Goal: Task Accomplishment & Management: Use online tool/utility

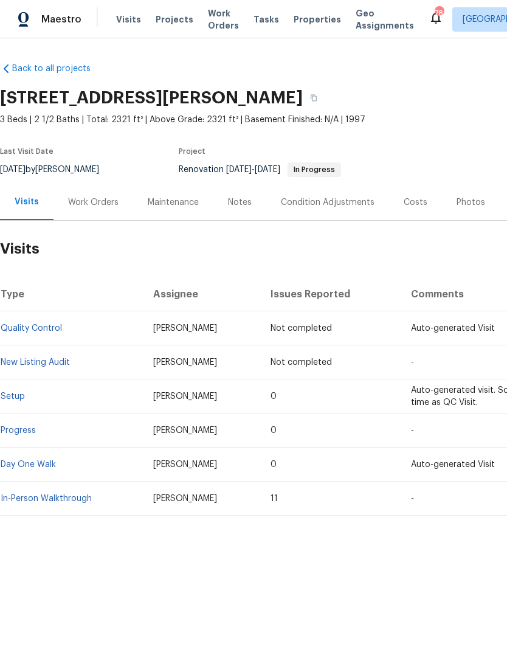
click at [126, 23] on span "Visits" at bounding box center [128, 19] width 25 height 12
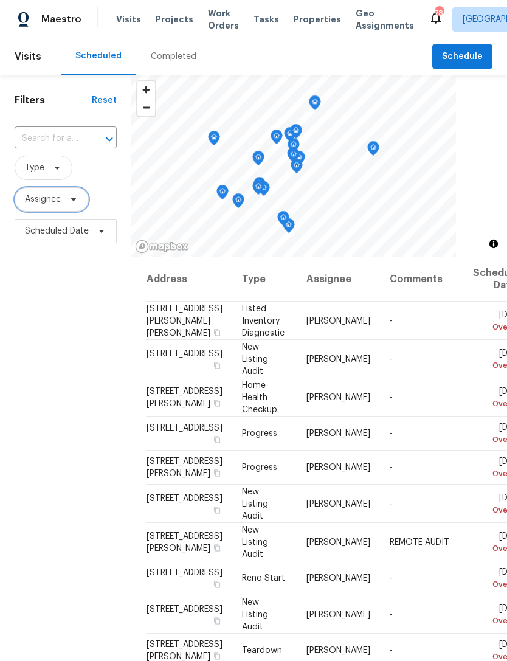
click at [75, 207] on span "Assignee" at bounding box center [52, 199] width 74 height 24
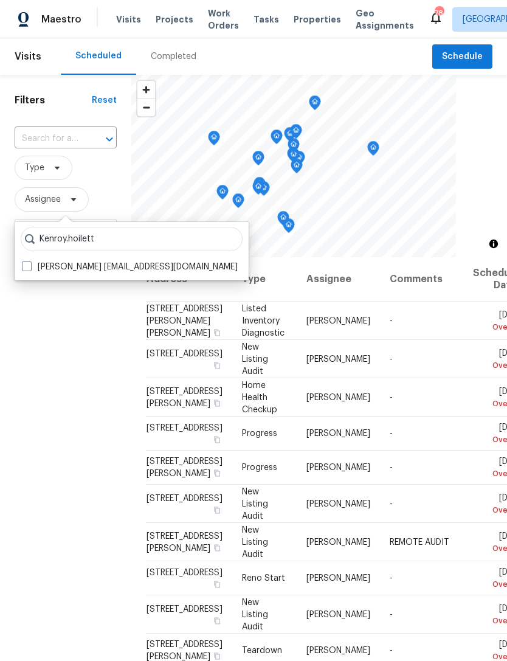
type input "Kenroy.hoilett"
click at [32, 266] on label "[PERSON_NAME] [EMAIL_ADDRESS][DOMAIN_NAME]" at bounding box center [130, 267] width 216 height 12
click at [30, 266] on input "[PERSON_NAME] [EMAIL_ADDRESS][DOMAIN_NAME]" at bounding box center [26, 265] width 8 height 8
checkbox input "true"
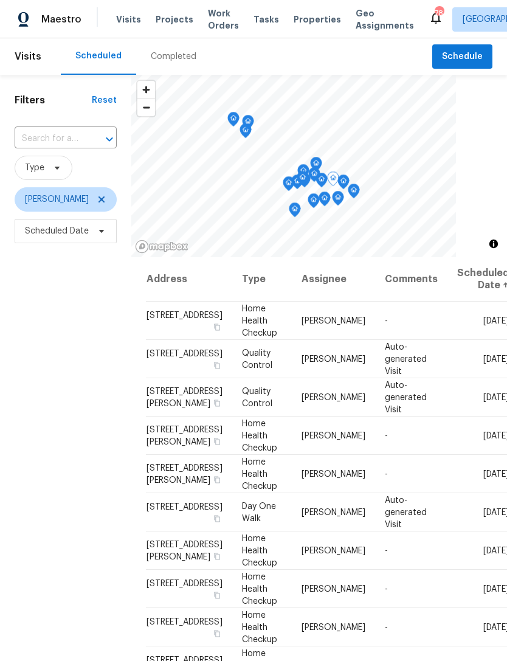
click at [0, 0] on icon at bounding box center [0, 0] width 0 height 0
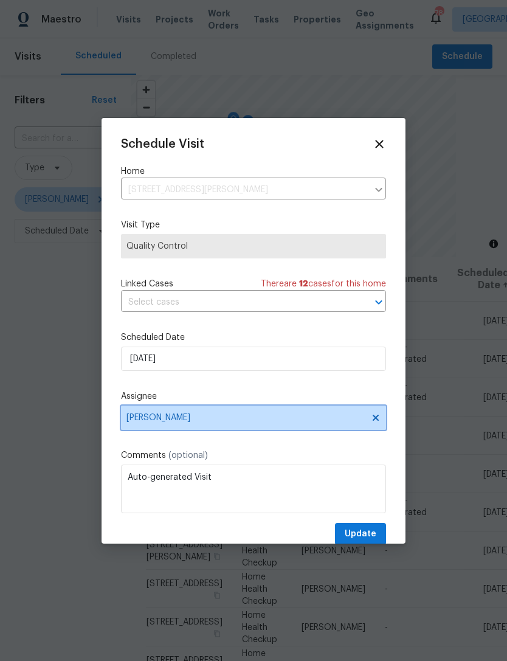
click at [231, 423] on span "[PERSON_NAME]" at bounding box center [246, 418] width 238 height 10
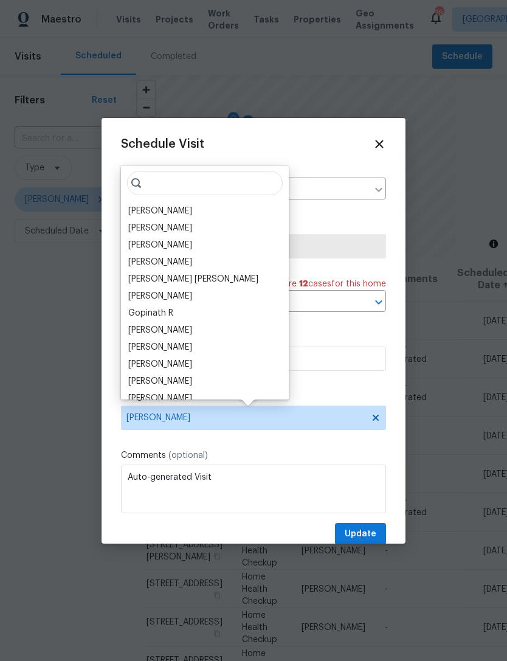
click at [176, 210] on div "[PERSON_NAME]" at bounding box center [160, 211] width 64 height 12
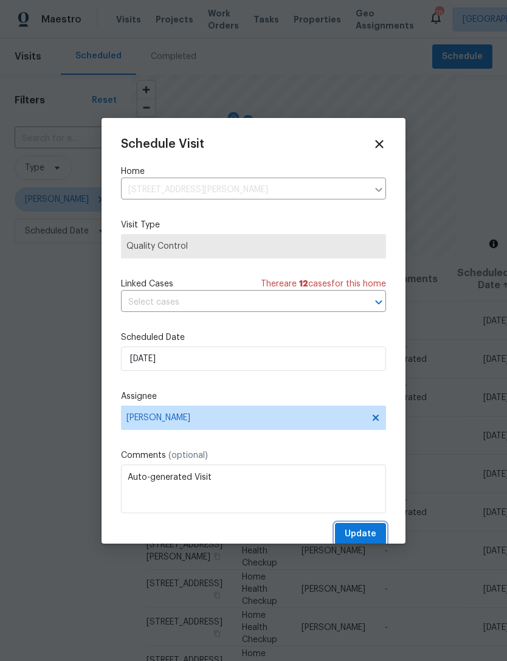
click at [366, 536] on span "Update" at bounding box center [361, 534] width 32 height 15
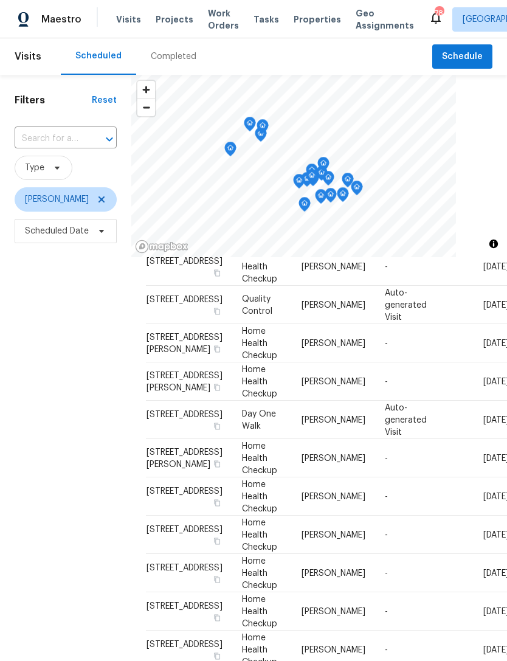
scroll to position [55, 0]
click at [0, 0] on span at bounding box center [0, 0] width 0 height 0
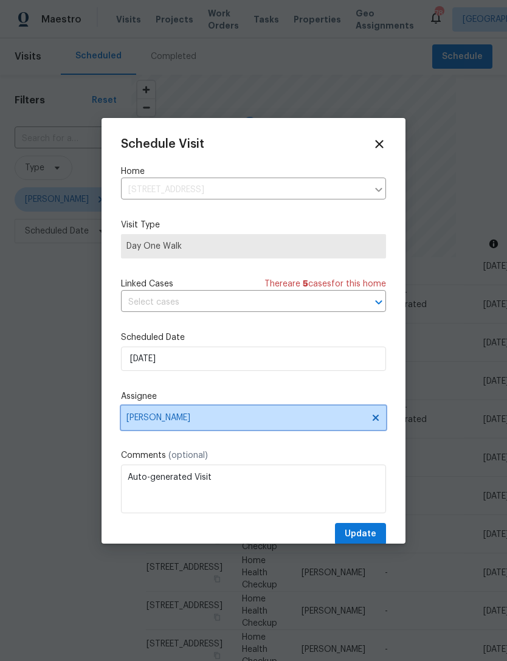
click at [241, 422] on span "[PERSON_NAME]" at bounding box center [246, 418] width 238 height 10
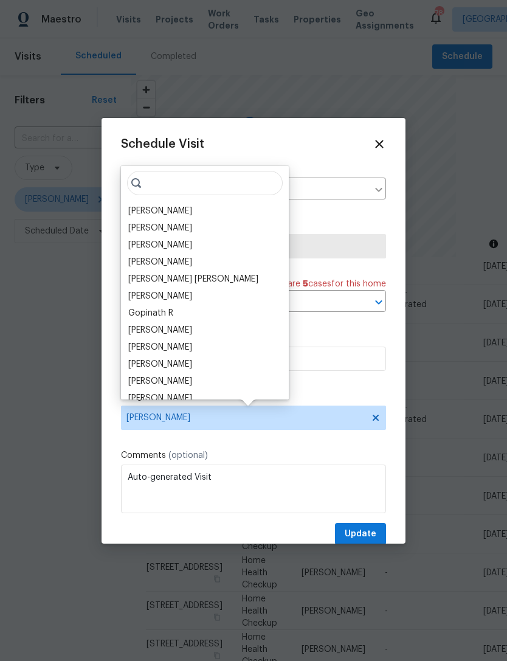
click at [189, 212] on div "[PERSON_NAME]" at bounding box center [160, 211] width 64 height 12
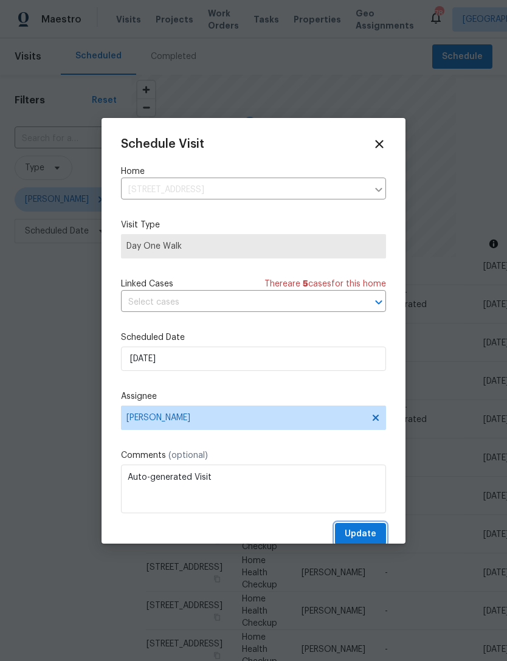
click at [369, 533] on span "Update" at bounding box center [361, 534] width 32 height 15
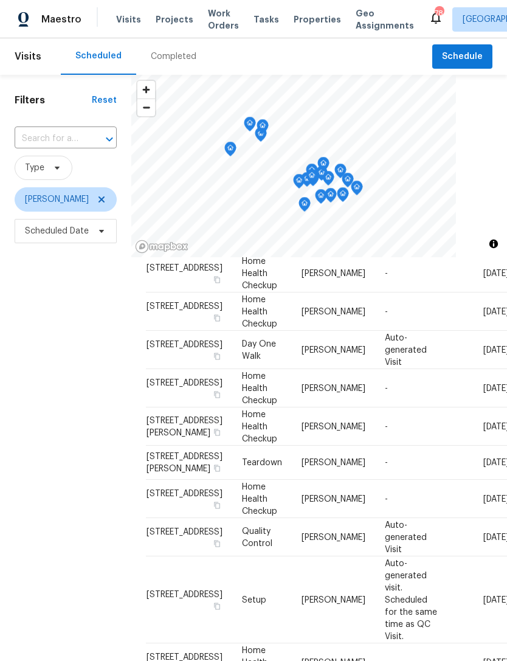
scroll to position [358, 0]
click at [0, 0] on icon at bounding box center [0, 0] width 0 height 0
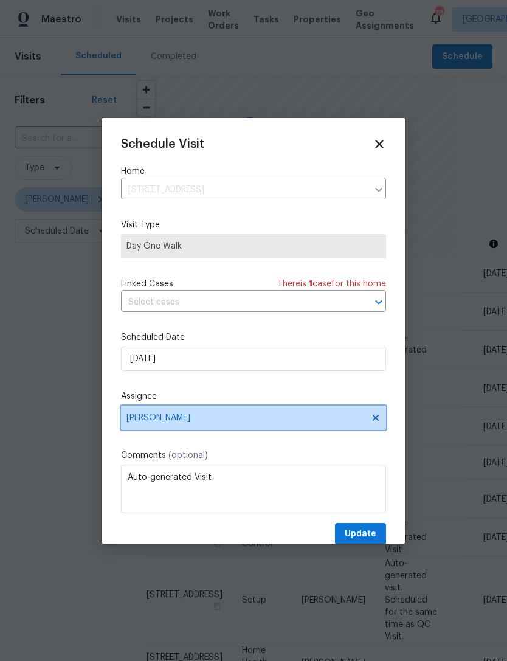
click at [227, 423] on span "[PERSON_NAME]" at bounding box center [246, 418] width 238 height 10
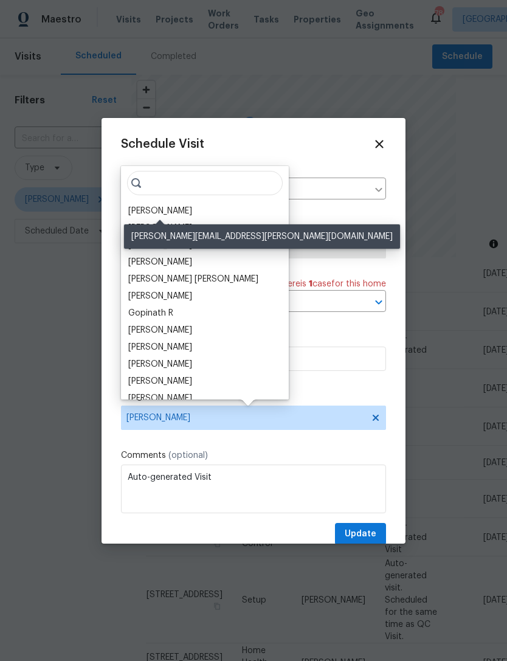
click at [189, 211] on div "[PERSON_NAME]" at bounding box center [160, 211] width 64 height 12
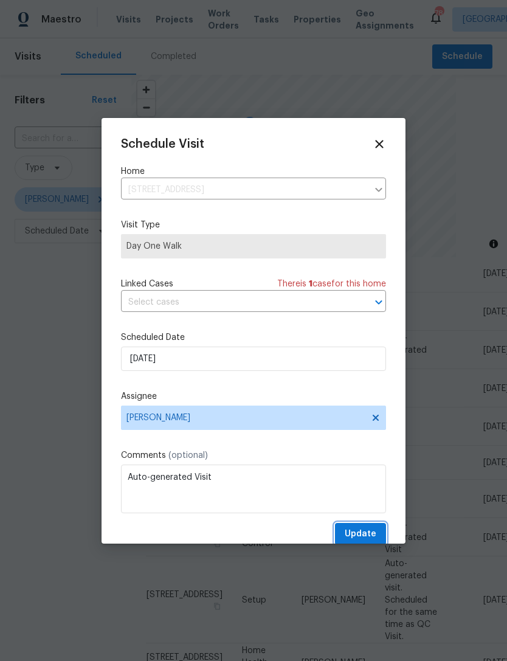
click at [371, 534] on span "Update" at bounding box center [361, 534] width 32 height 15
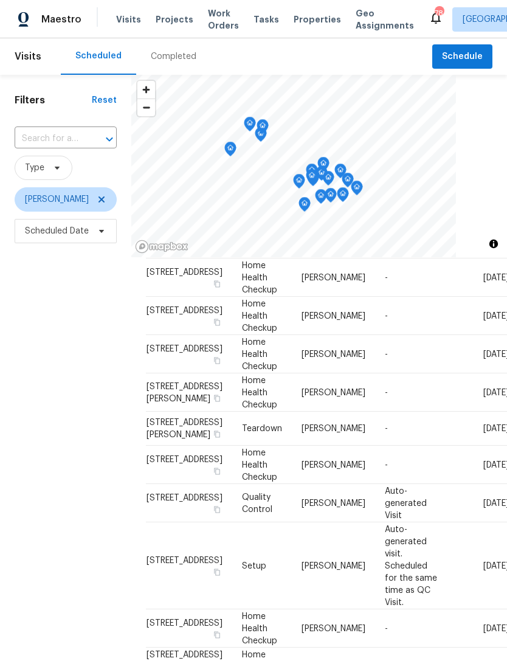
scroll to position [719, 0]
